Goal: Navigation & Orientation: Go to known website

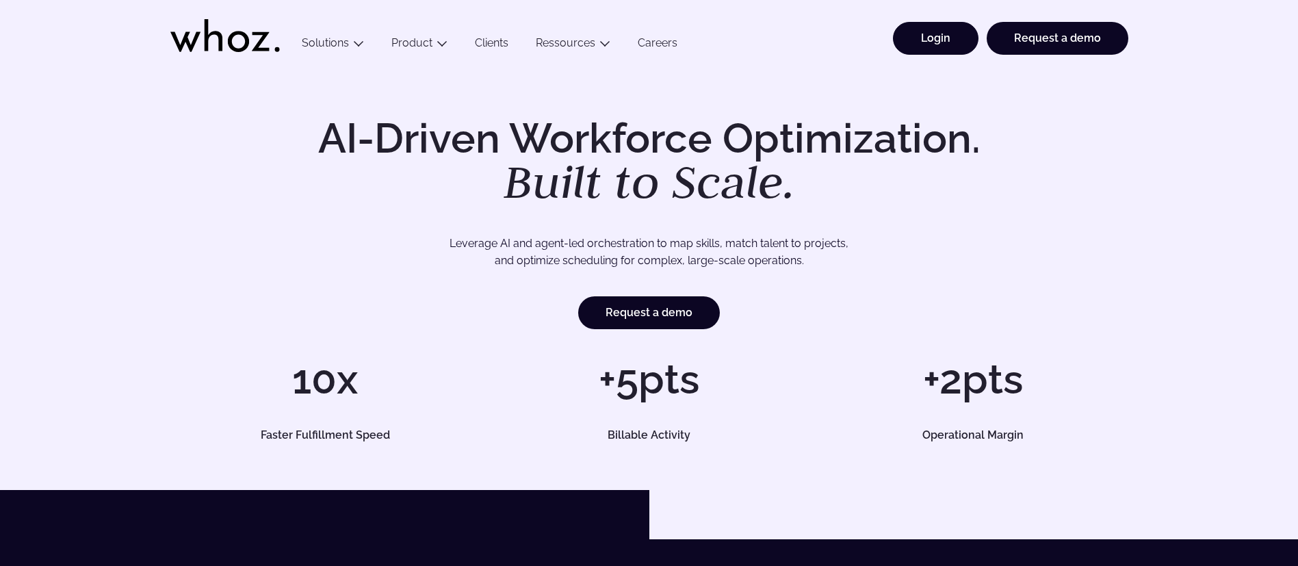
click at [956, 32] on link "Login" at bounding box center [936, 38] width 86 height 33
click at [947, 63] on li "Login" at bounding box center [932, 45] width 94 height 47
click at [939, 34] on link "Login" at bounding box center [936, 38] width 86 height 33
